Goal: Understand site structure: Understand site structure

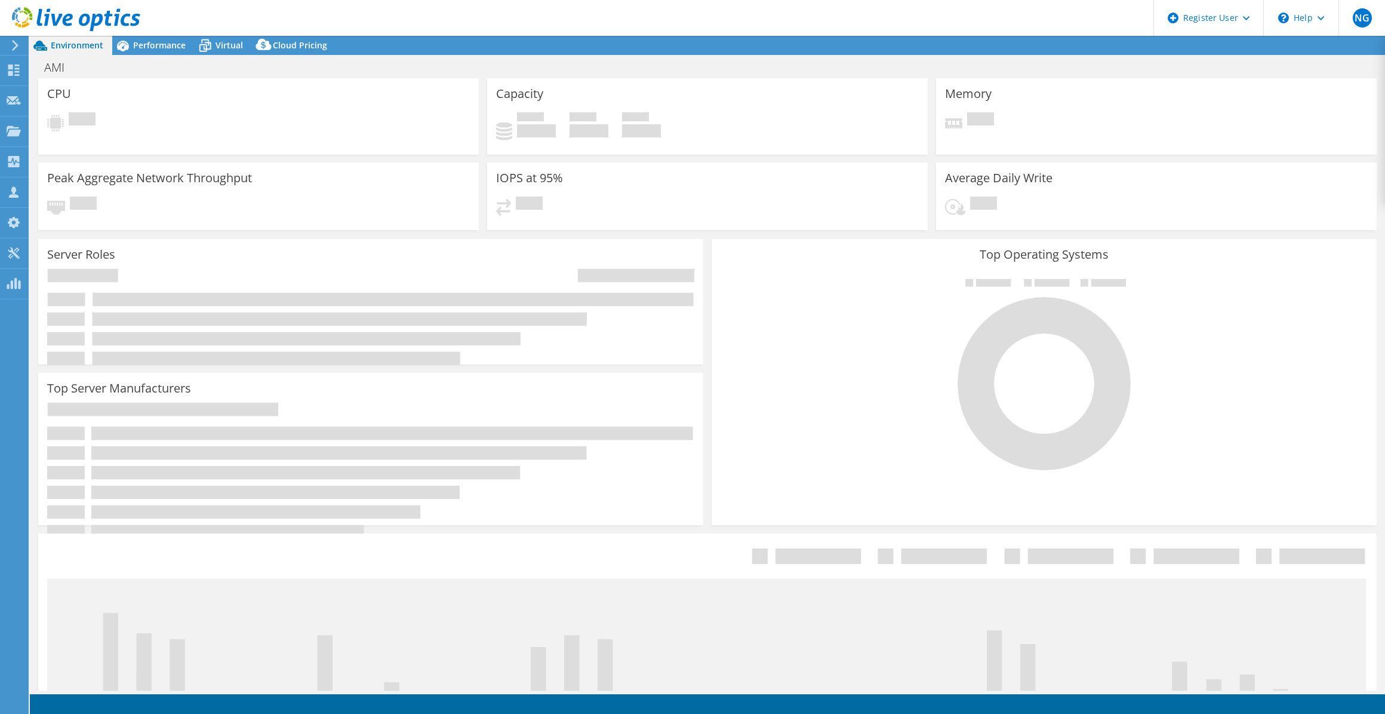
select select "USD"
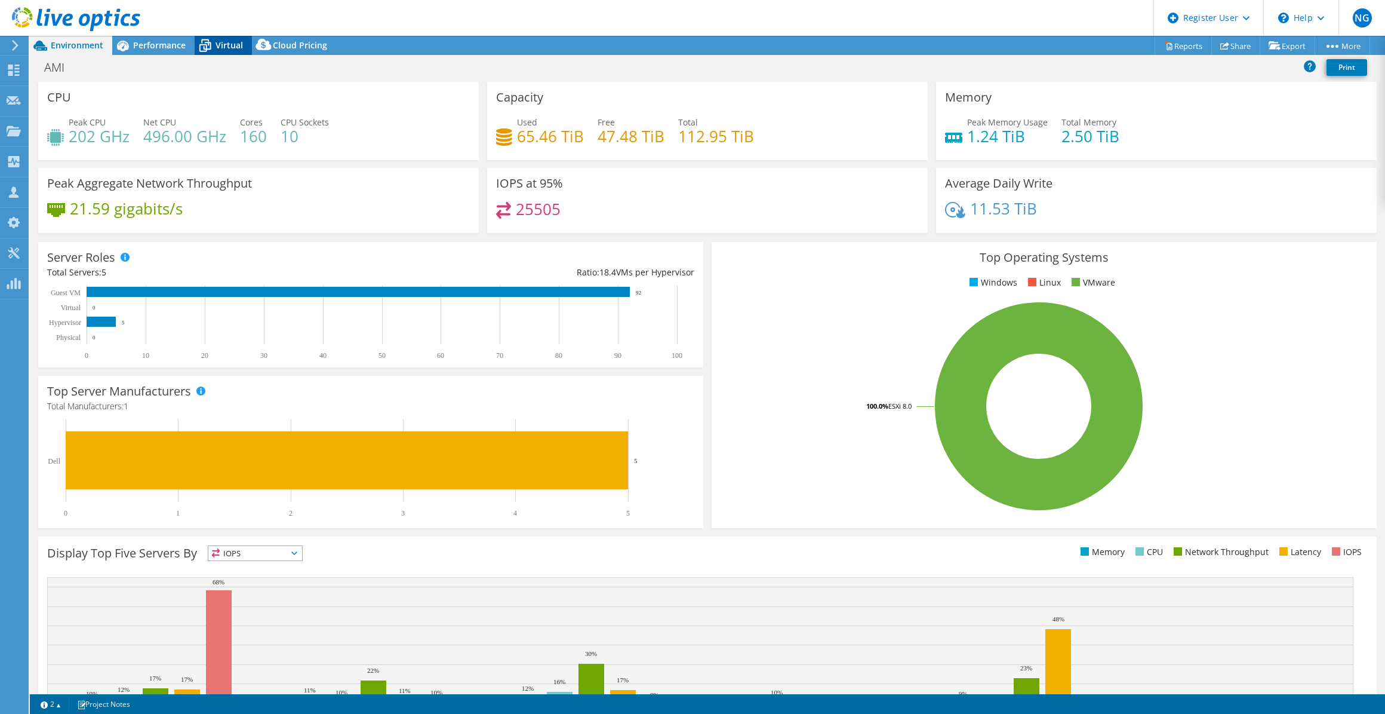
click at [230, 39] on span "Virtual" at bounding box center [229, 44] width 27 height 11
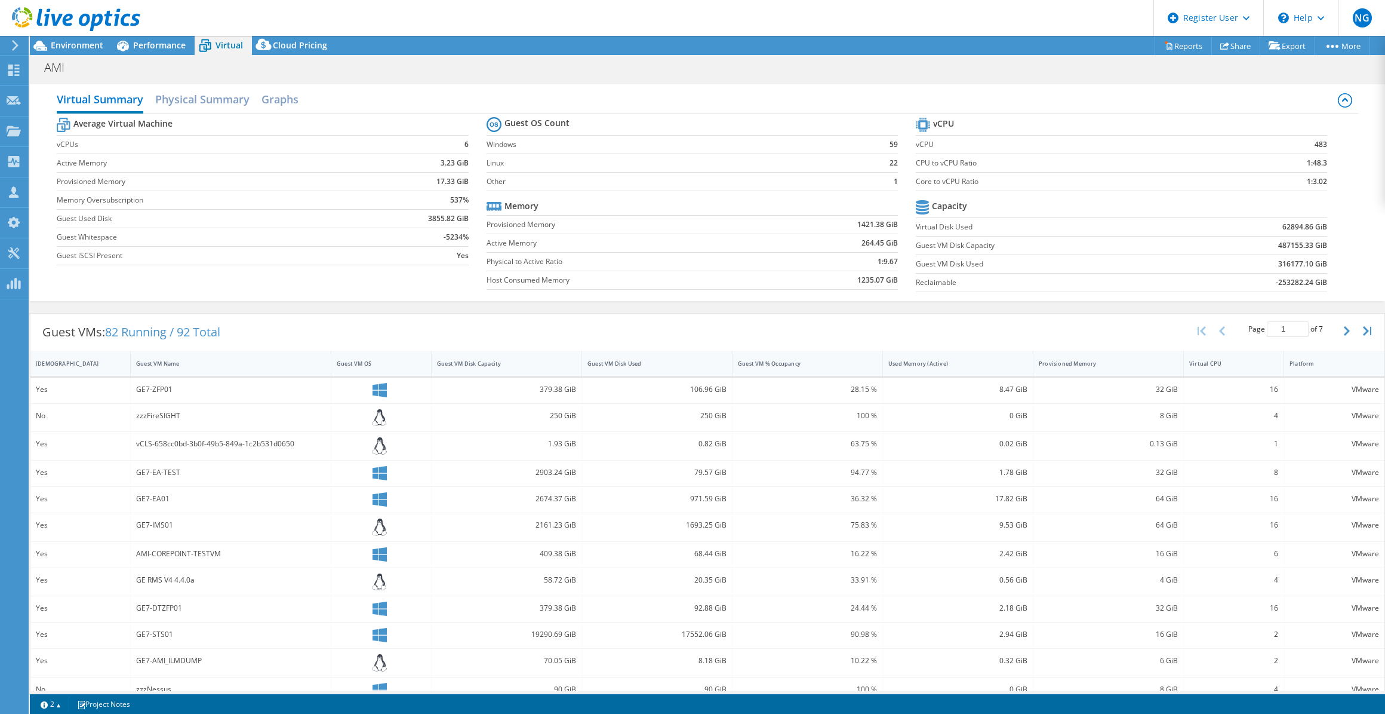
scroll to position [96, 0]
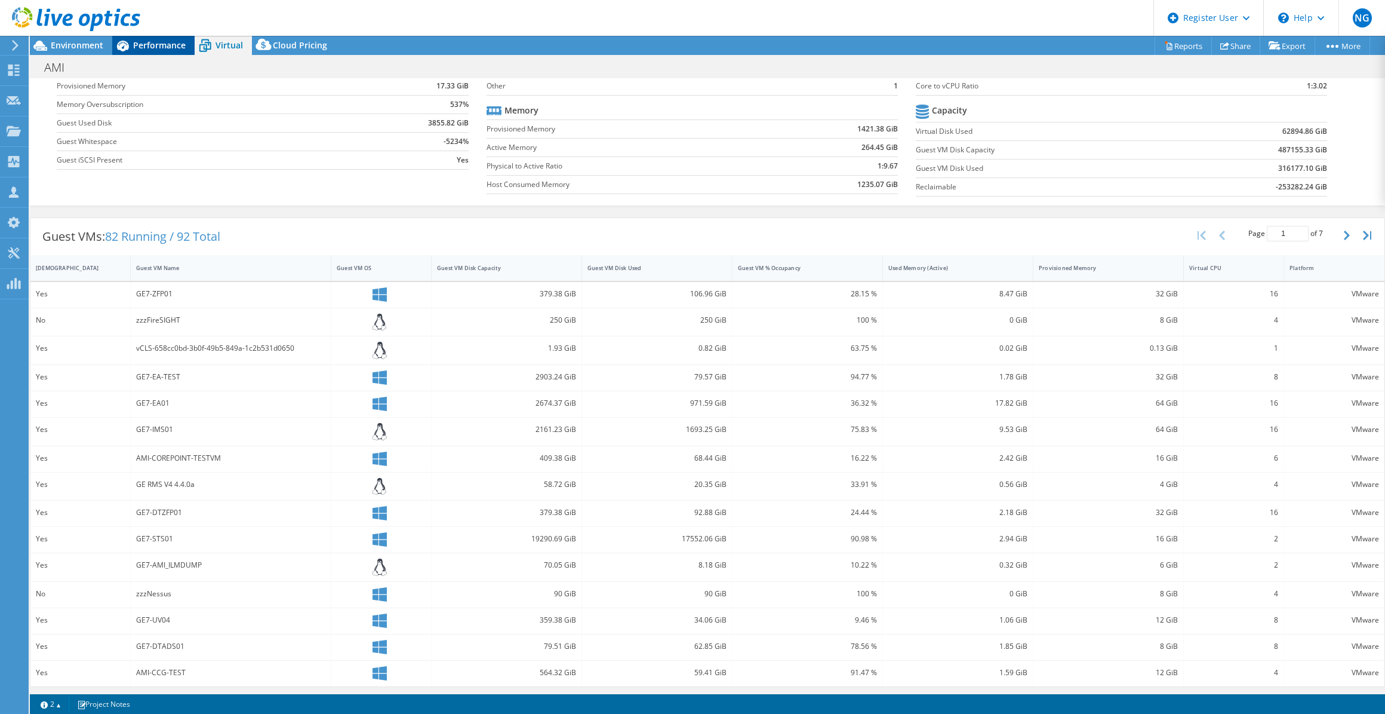
click at [125, 51] on icon at bounding box center [122, 45] width 21 height 21
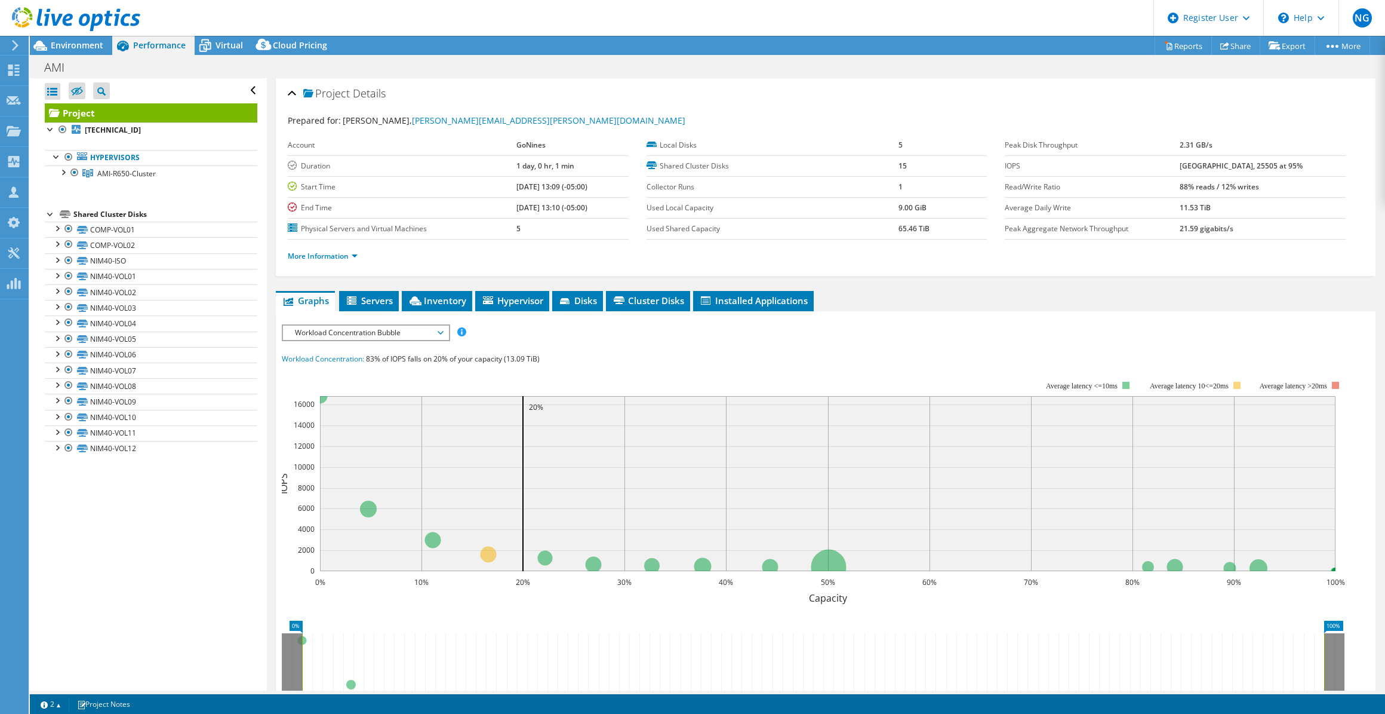
scroll to position [0, 0]
click at [99, 52] on div "Environment" at bounding box center [71, 45] width 82 height 19
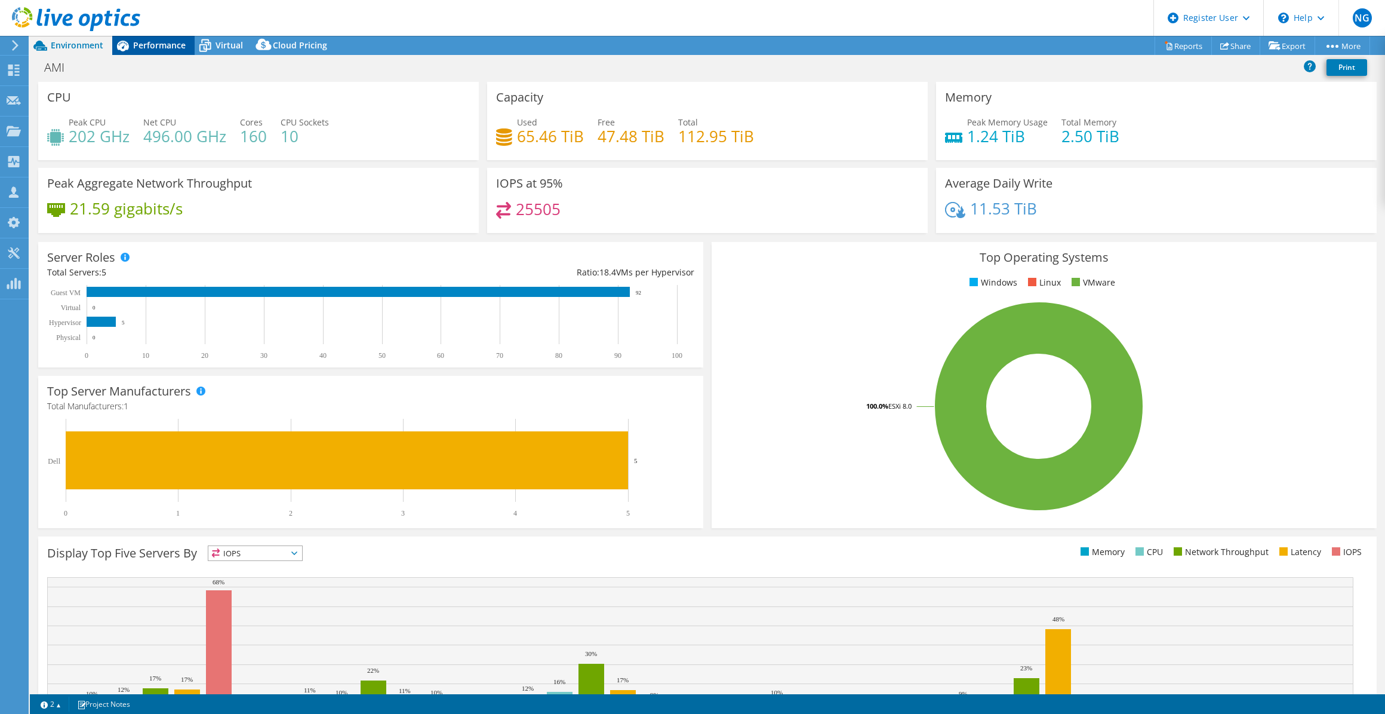
click at [167, 47] on span "Performance" at bounding box center [159, 44] width 53 height 11
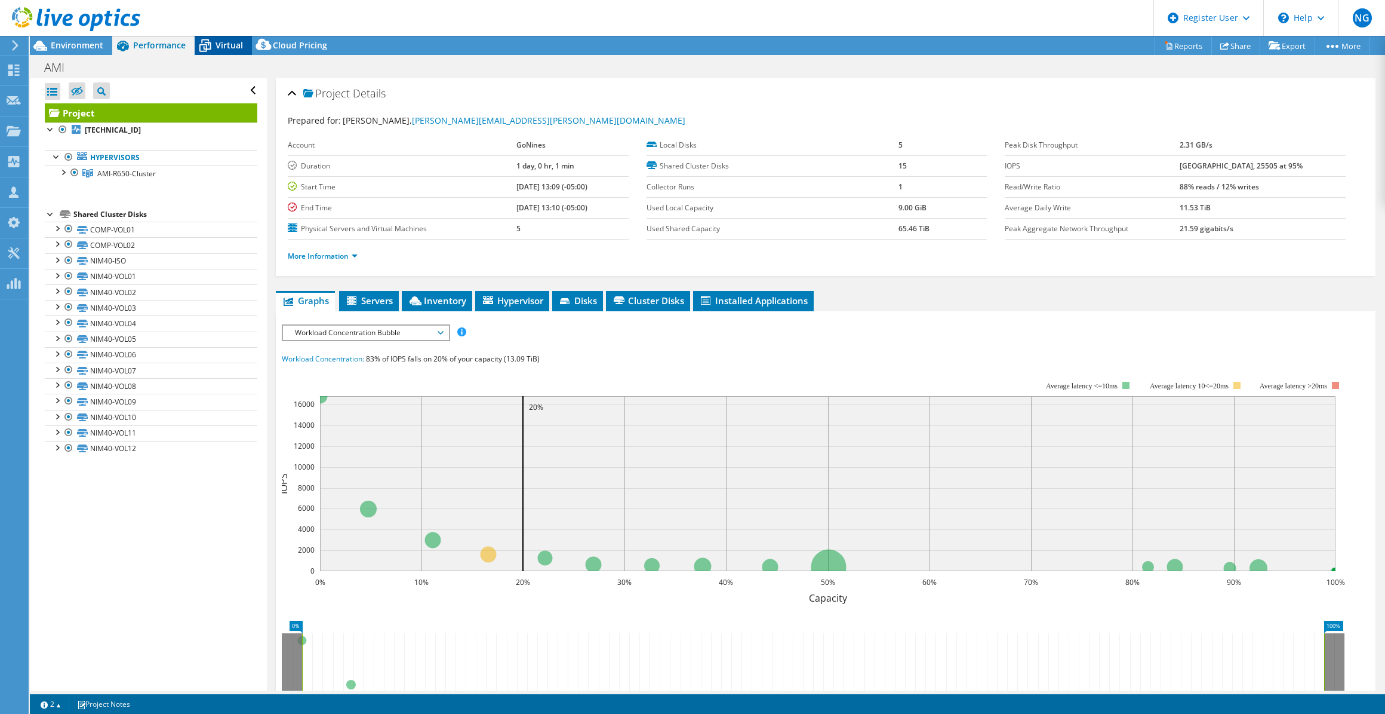
click at [246, 43] on div "Virtual" at bounding box center [223, 45] width 57 height 19
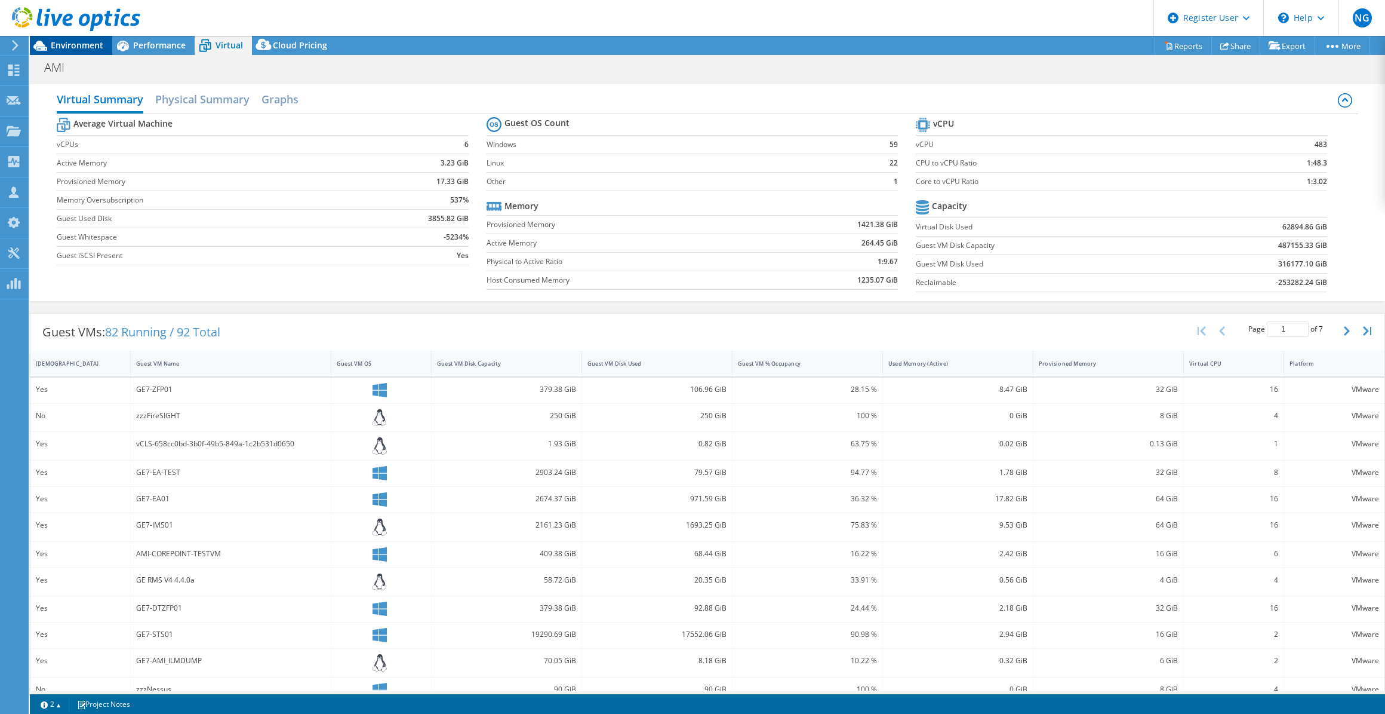
click at [77, 50] on span "Environment" at bounding box center [77, 44] width 53 height 11
